Goal: Use online tool/utility

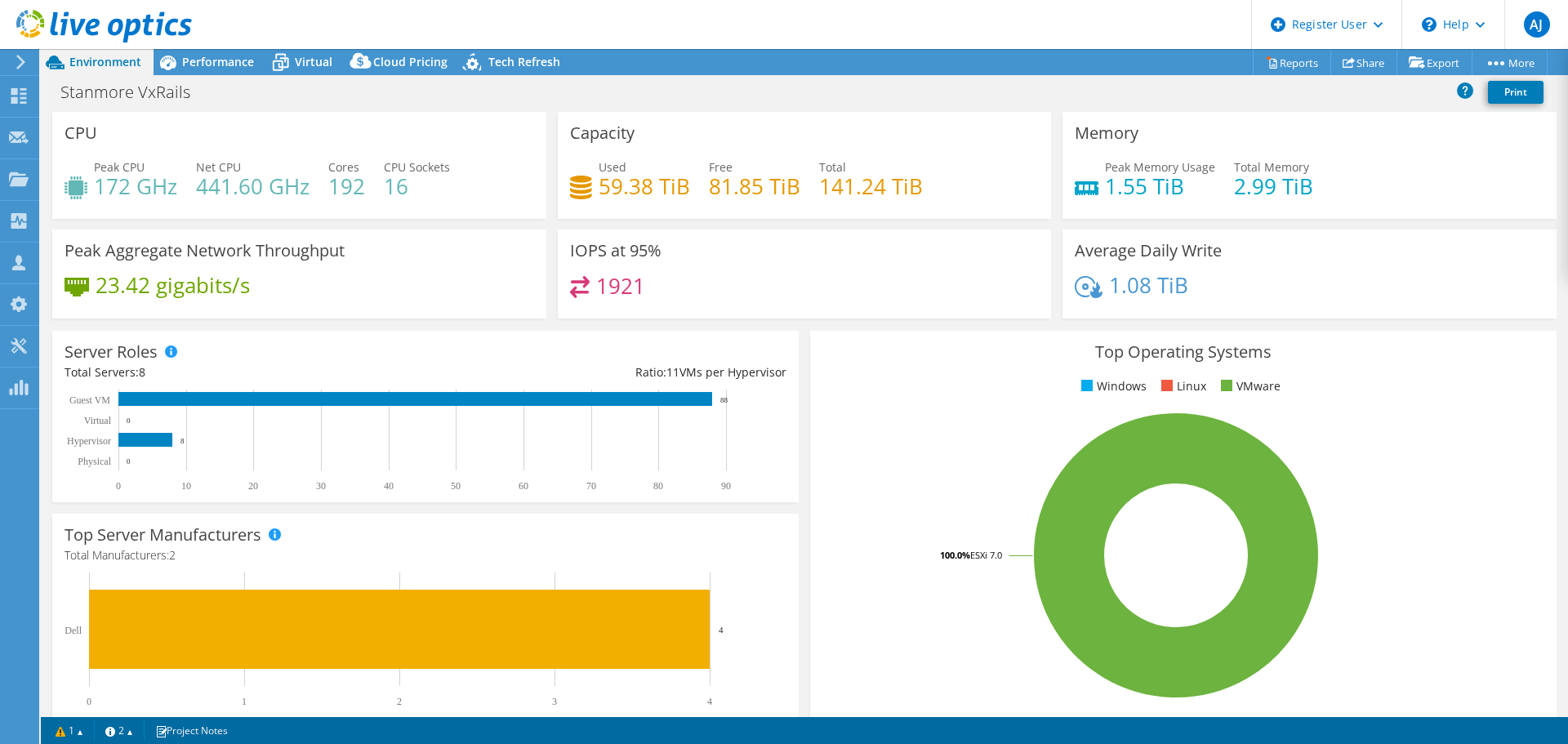
select select "Australia"
select select "USD"
